Goal: Task Accomplishment & Management: Manage account settings

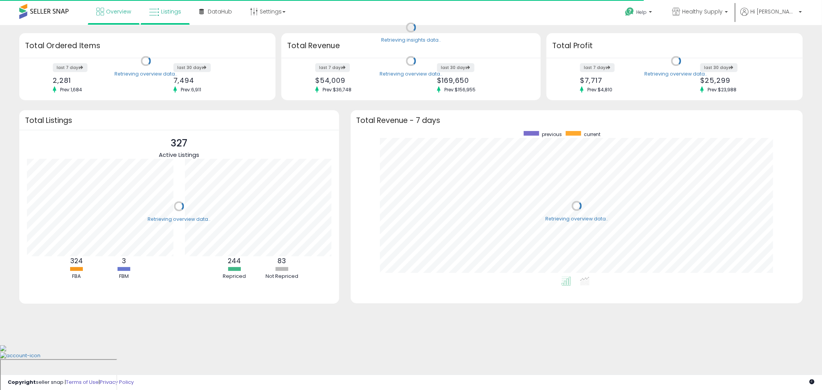
scroll to position [145, 437]
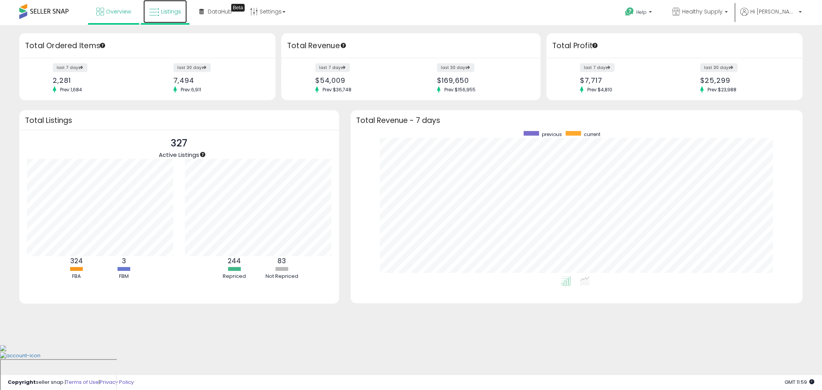
click at [154, 16] on icon at bounding box center [154, 12] width 10 height 10
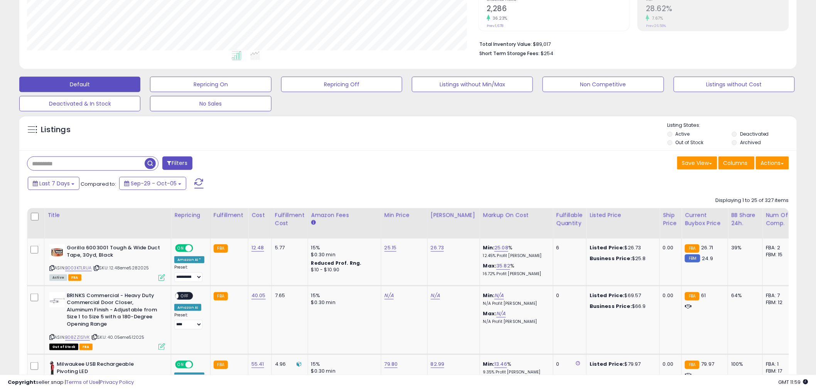
scroll to position [171, 0]
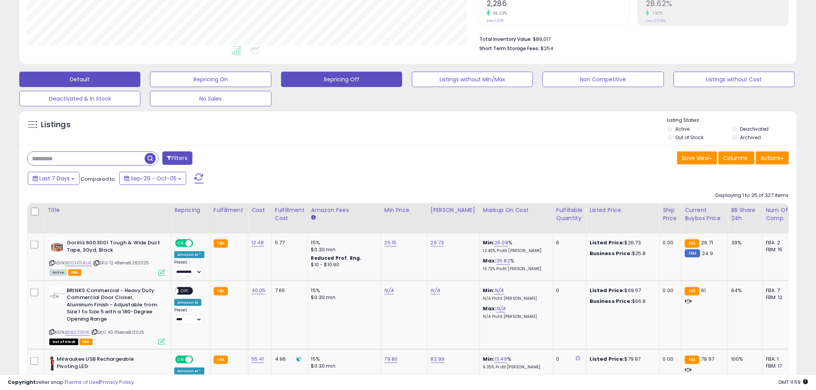
click at [335, 79] on button "Repricing Off" at bounding box center [341, 79] width 121 height 15
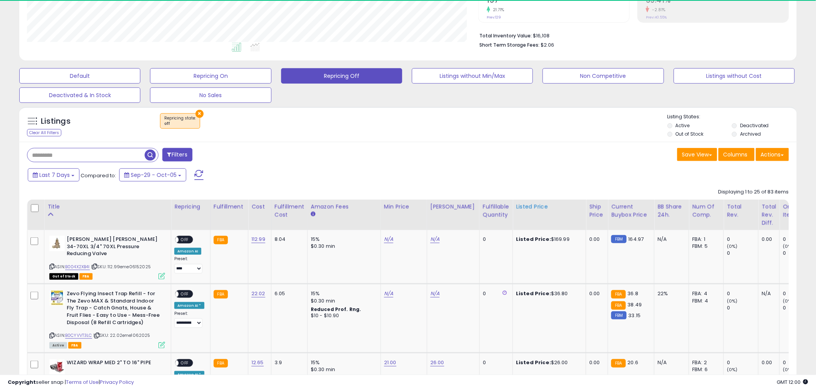
scroll to position [158, 451]
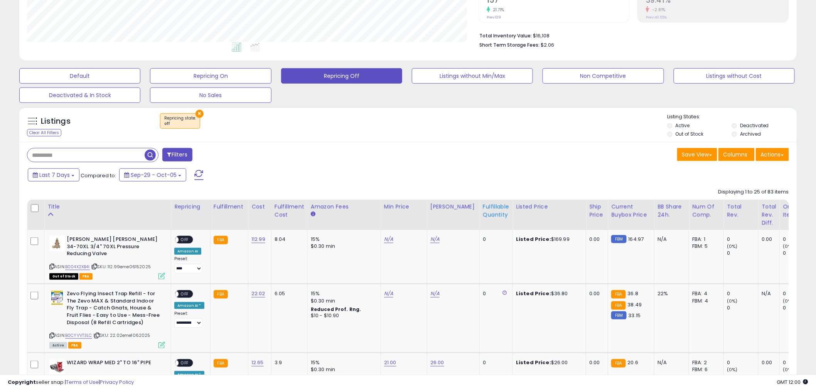
click at [485, 208] on div "Fulfillable Quantity" at bounding box center [496, 211] width 27 height 16
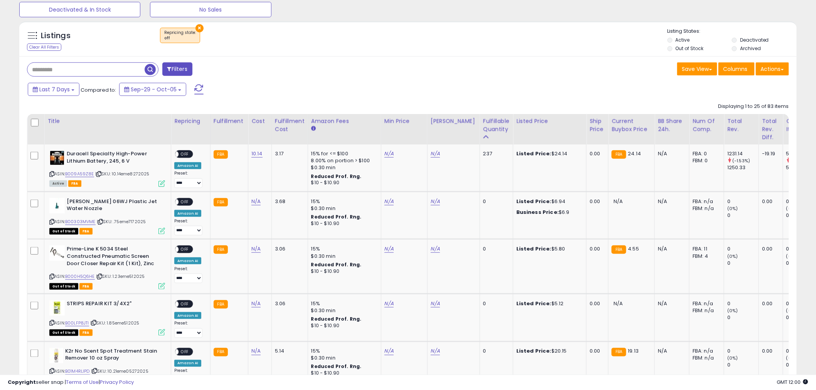
scroll to position [132, 0]
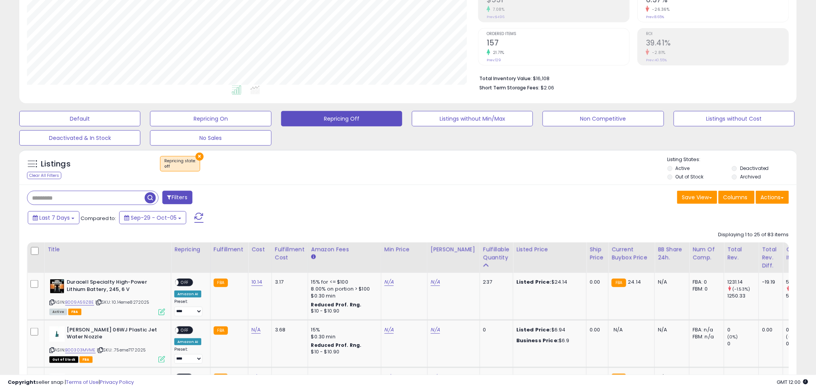
click at [199, 155] on button "×" at bounding box center [199, 157] width 8 height 8
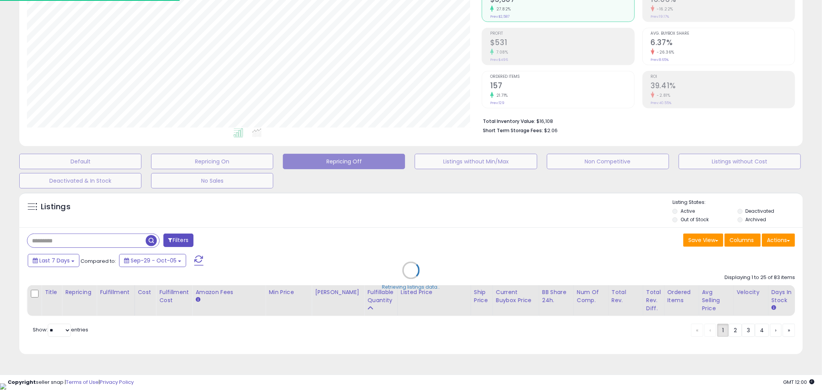
scroll to position [158, 455]
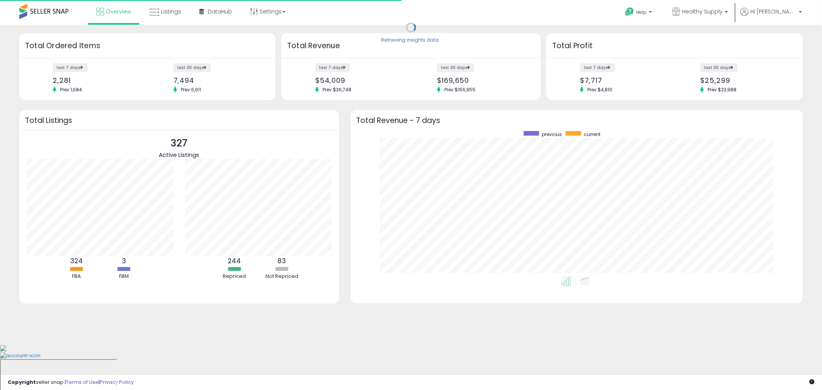
scroll to position [145, 437]
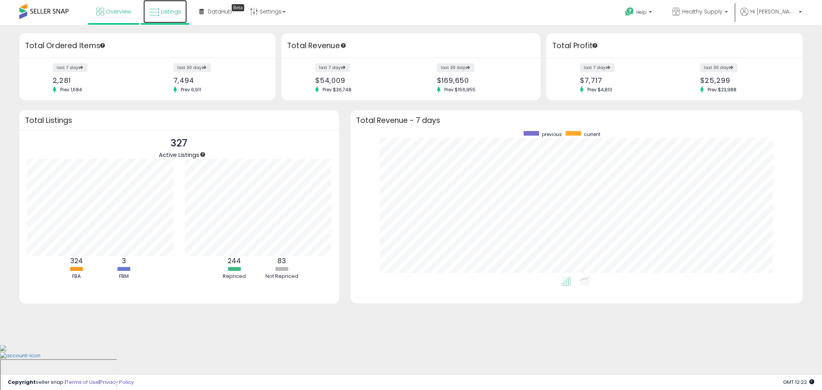
click at [166, 10] on span "Listings" at bounding box center [171, 12] width 20 height 8
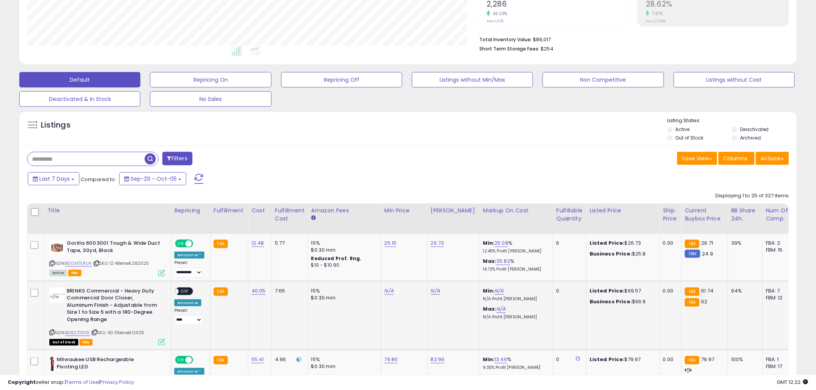
scroll to position [171, 0]
click at [109, 155] on input "text" at bounding box center [116, 158] width 179 height 13
paste input "**********"
type input "**********"
click at [227, 158] on span "button" at bounding box center [224, 158] width 11 height 11
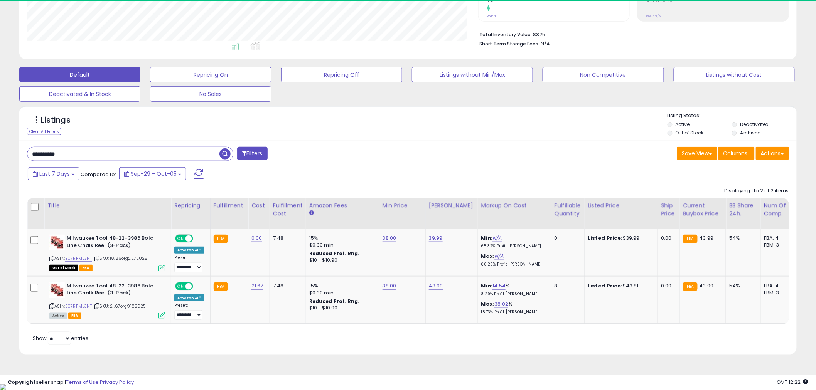
scroll to position [158, 451]
